Goal: Navigation & Orientation: Find specific page/section

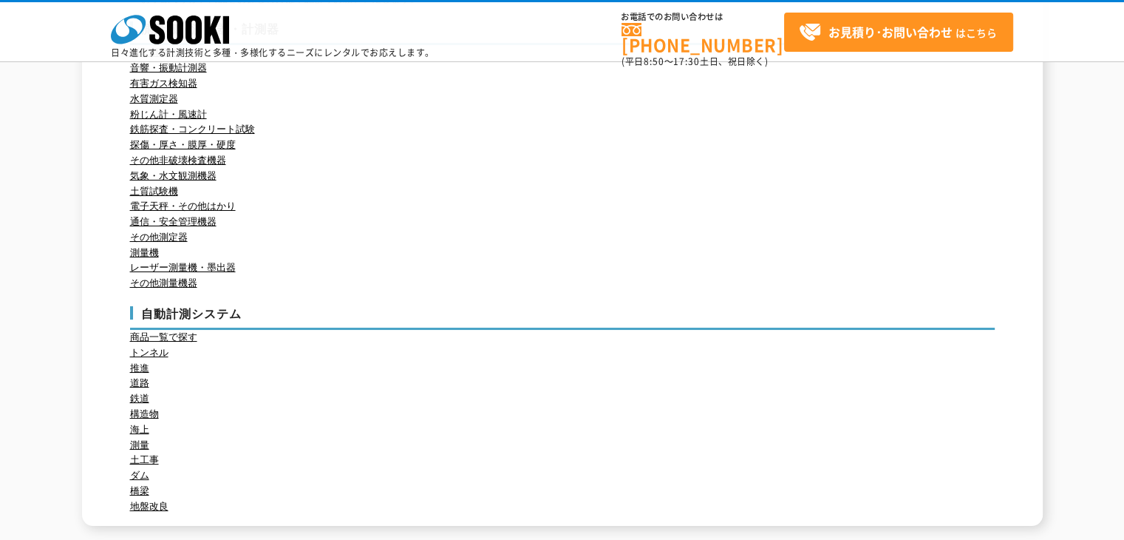
scroll to position [374, 0]
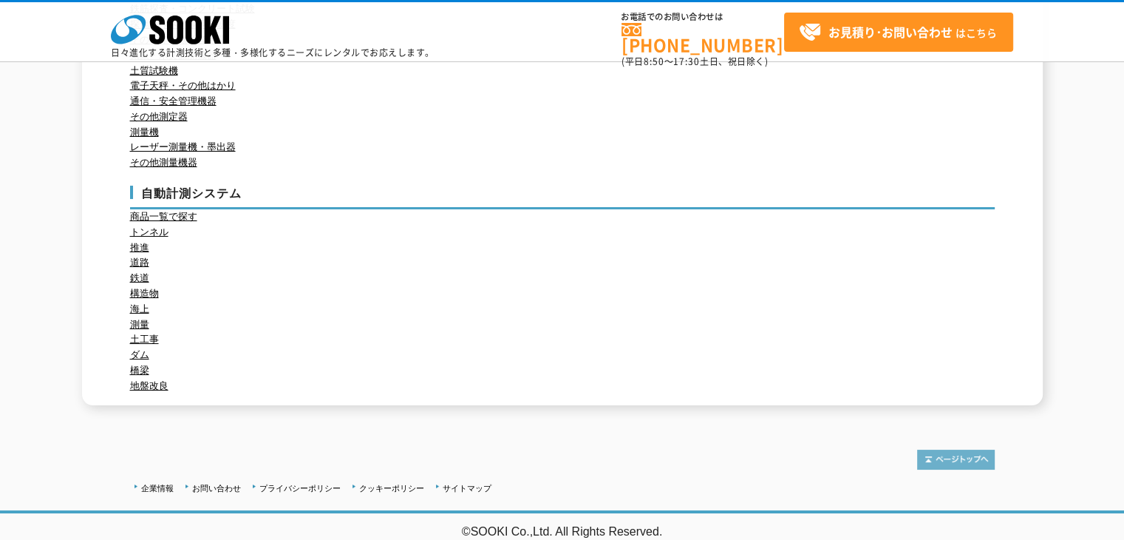
click at [891, 460] on img at bounding box center [956, 459] width 78 height 20
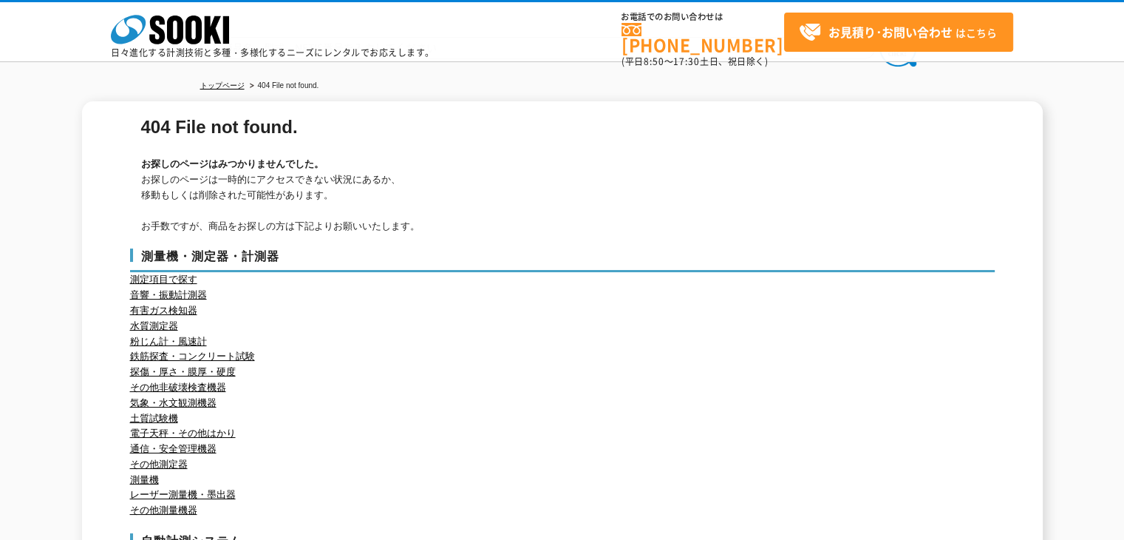
scroll to position [1, 0]
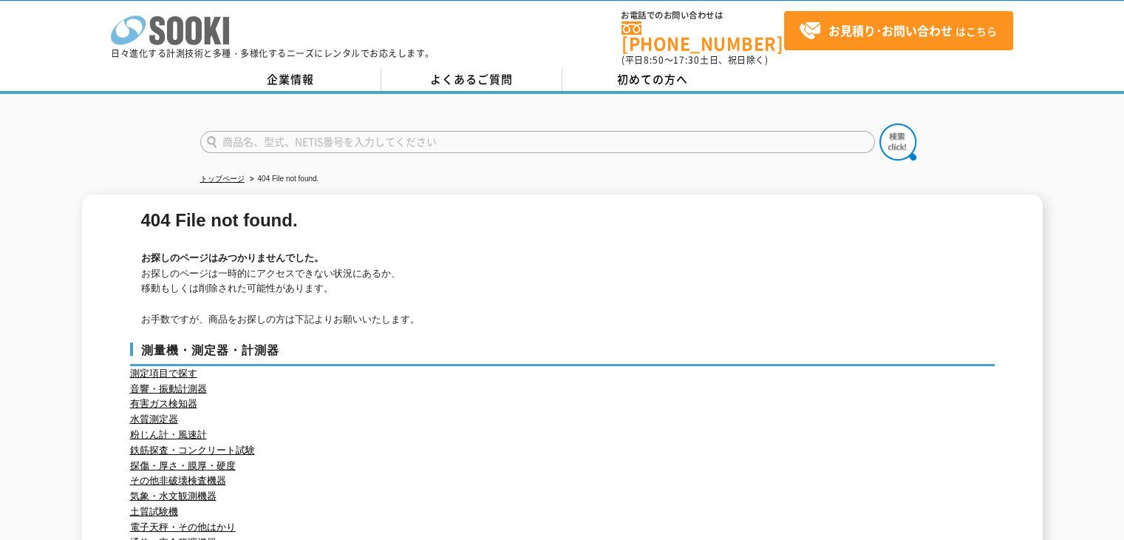
click at [173, 33] on icon "株式会社 ソーキ" at bounding box center [170, 31] width 118 height 30
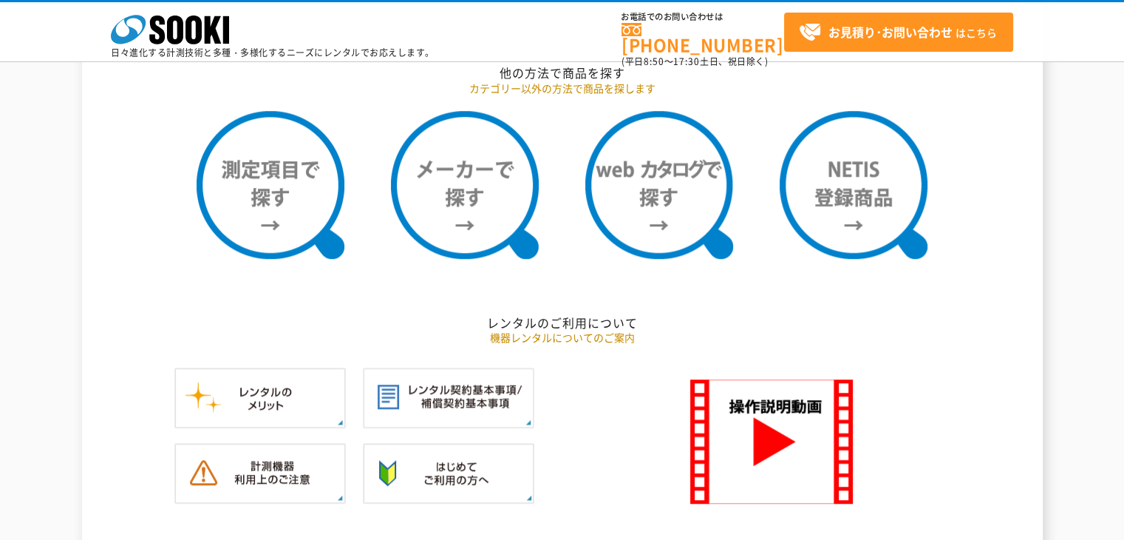
scroll to position [1237, 0]
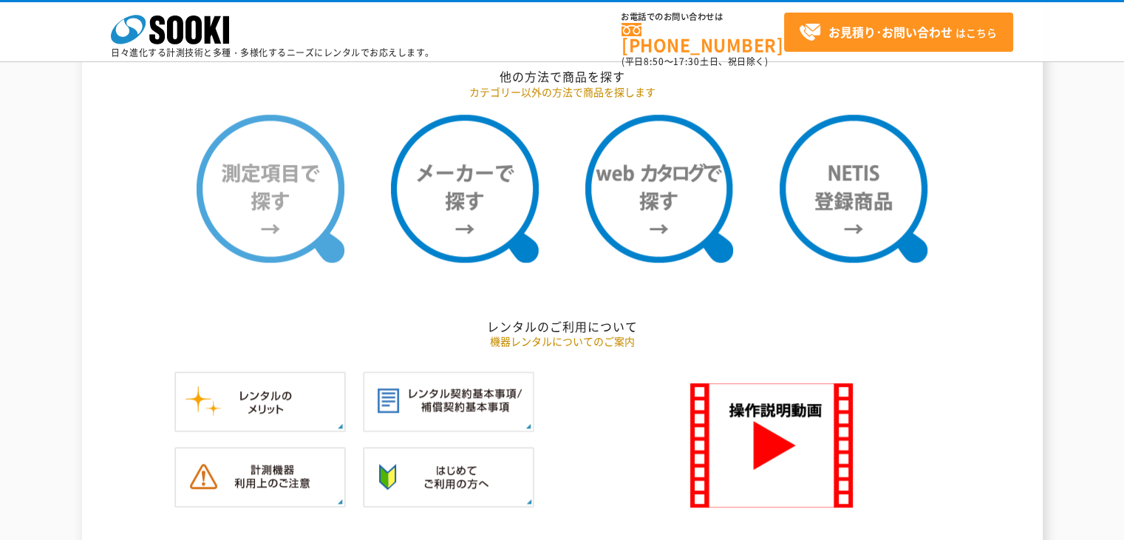
click at [279, 171] on img at bounding box center [271, 189] width 148 height 148
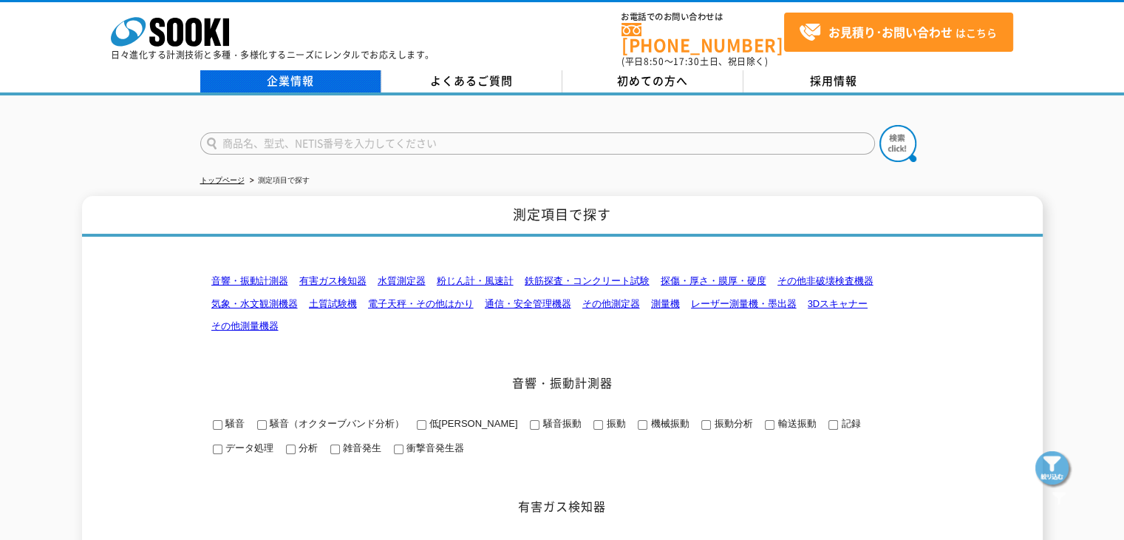
click at [302, 70] on link "企業情報" at bounding box center [290, 81] width 181 height 22
